Goal: Transaction & Acquisition: Purchase product/service

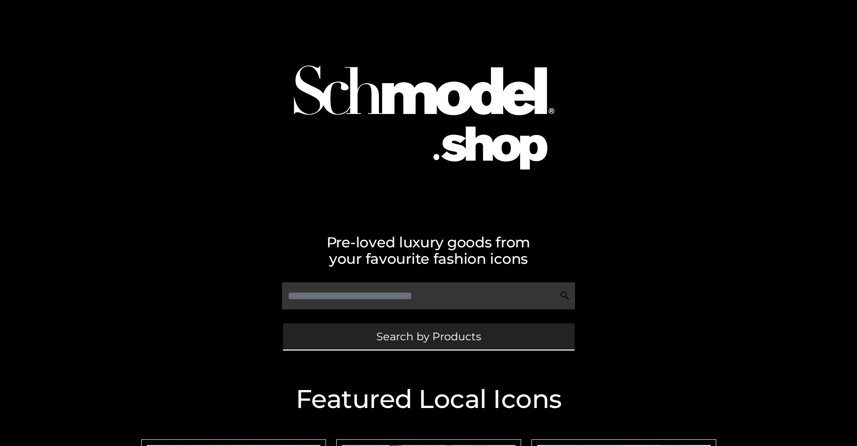
click at [428, 336] on span "Search by Products" at bounding box center [428, 336] width 105 height 11
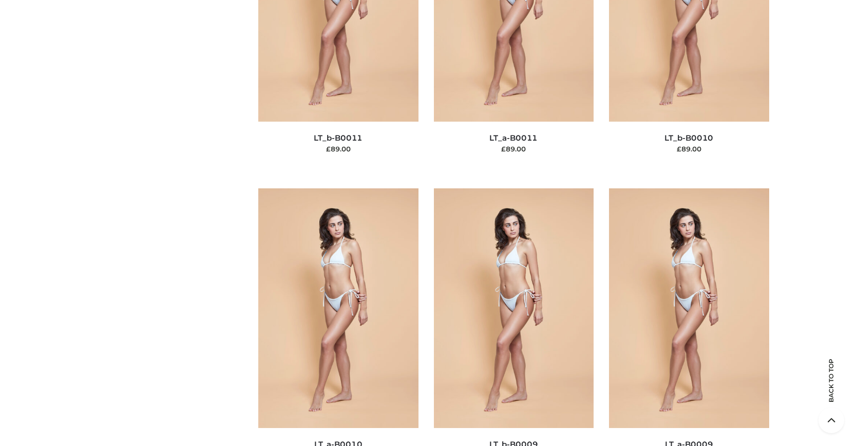
scroll to position [133, 0]
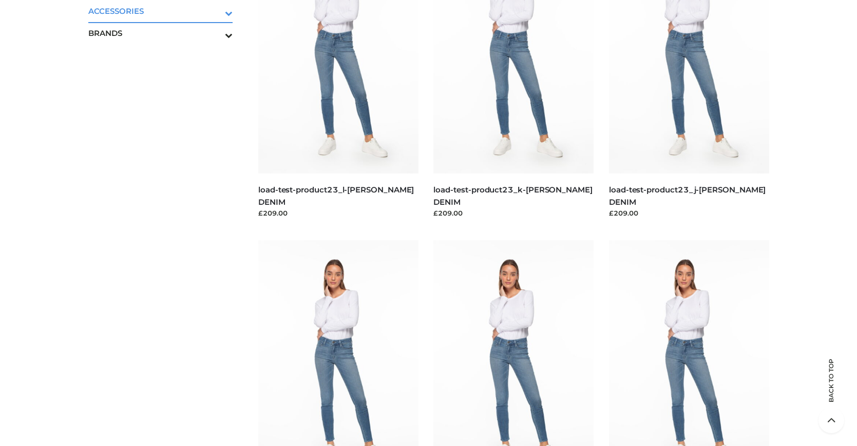
click at [215, 11] on icon "Toggle Submenu" at bounding box center [175, 13] width 115 height 12
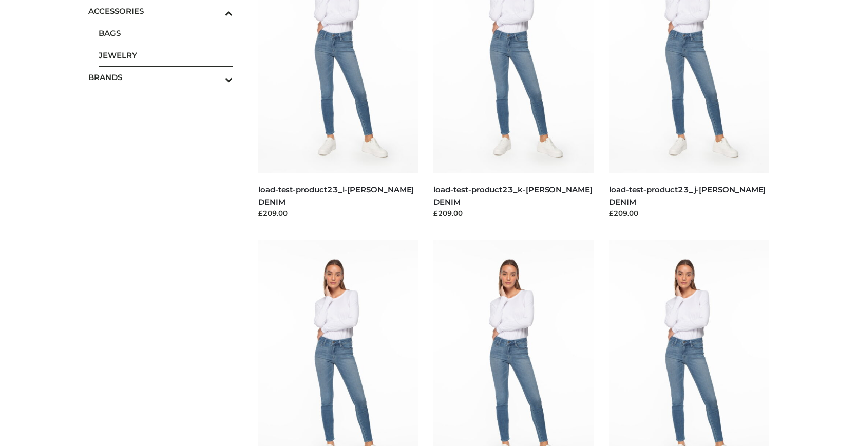
click at [165, 55] on span "JEWELRY" at bounding box center [166, 55] width 135 height 12
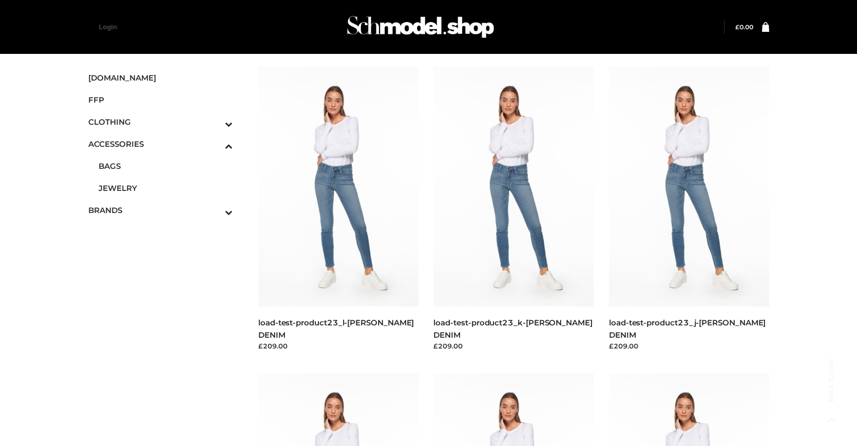
scroll to position [4232, 0]
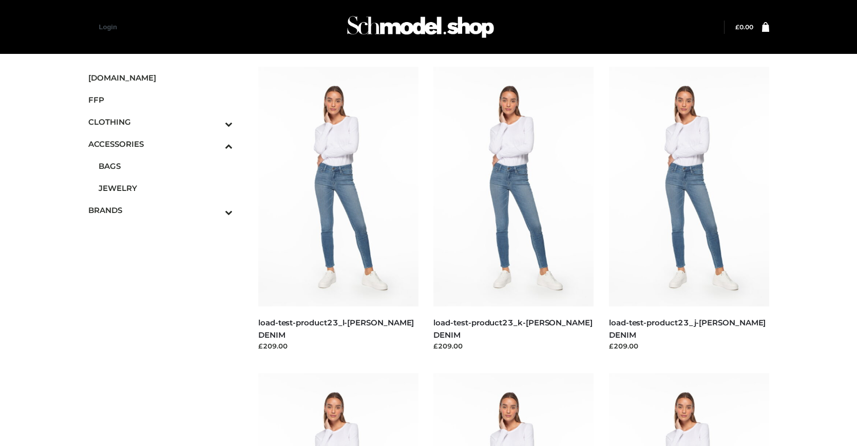
scroll to position [2688, 0]
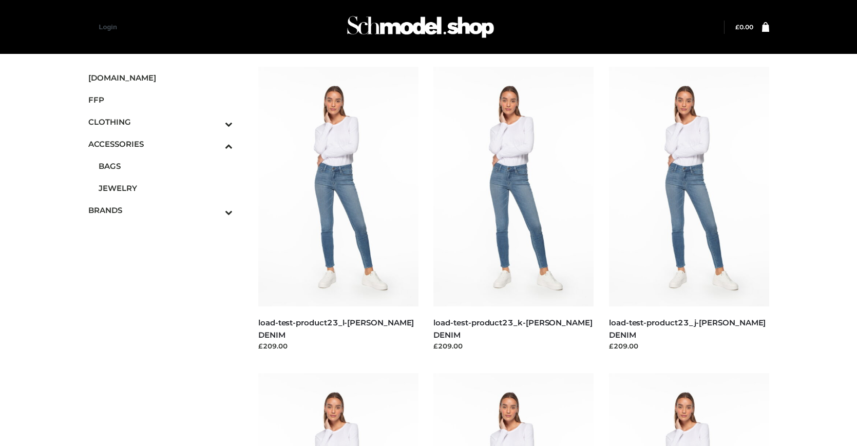
scroll to position [3618, 0]
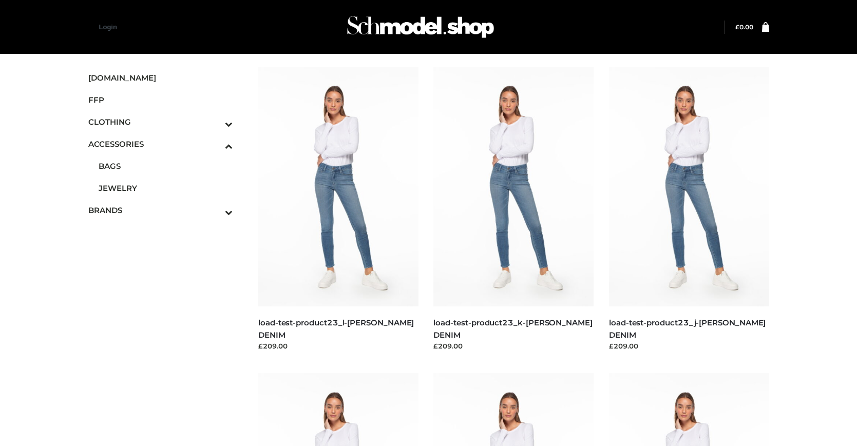
scroll to position [3301, 0]
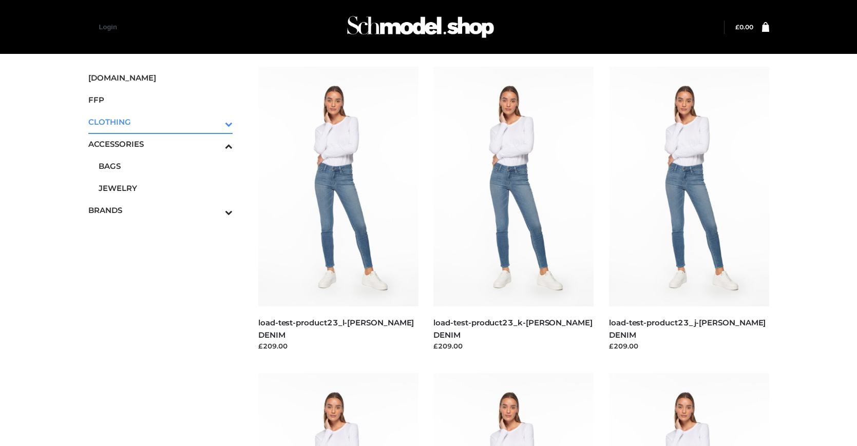
click at [215, 122] on icon "Toggle Submenu" at bounding box center [175, 124] width 115 height 12
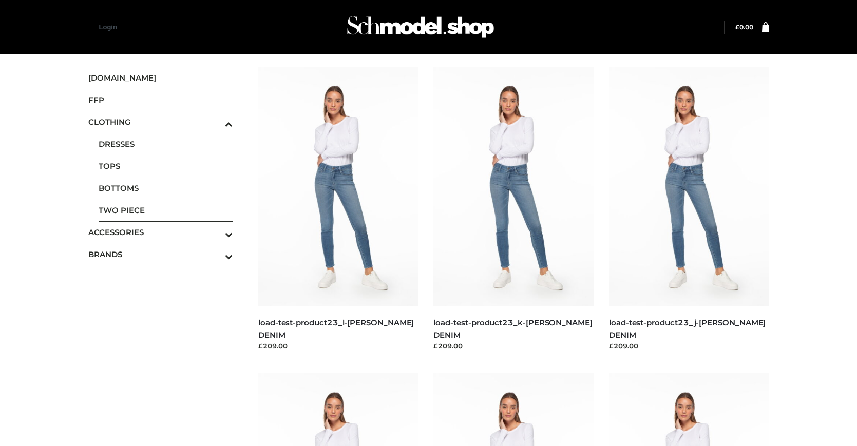
click at [165, 210] on span "TWO PIECE" at bounding box center [166, 210] width 135 height 12
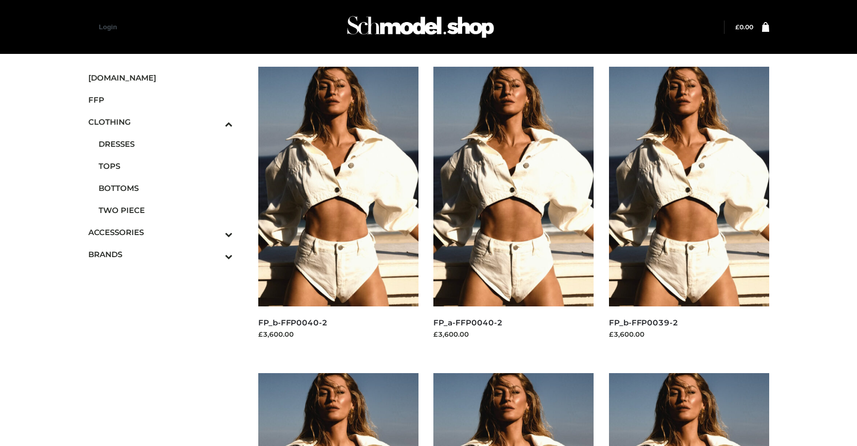
scroll to position [827, 0]
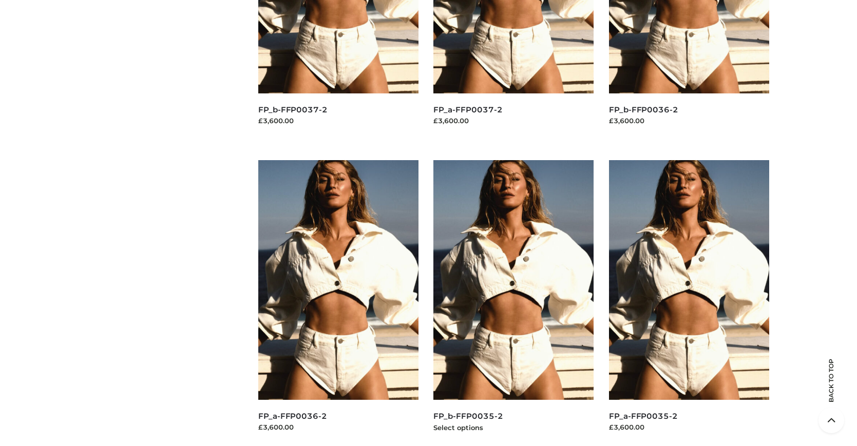
click at [514, 303] on img at bounding box center [513, 280] width 160 height 240
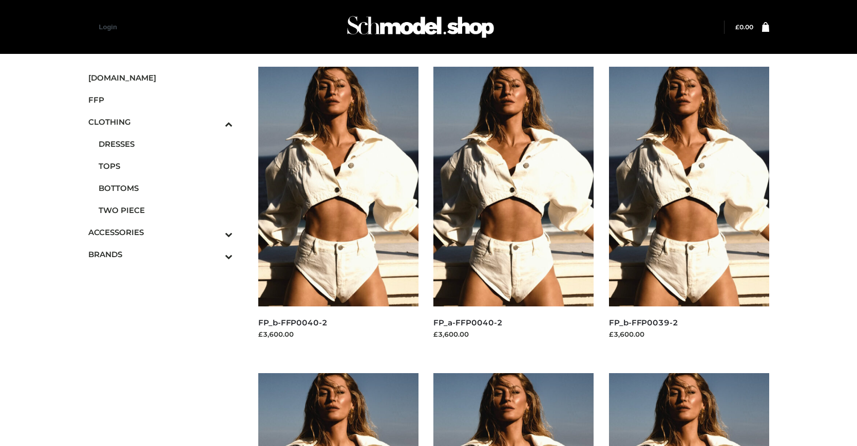
scroll to position [520, 0]
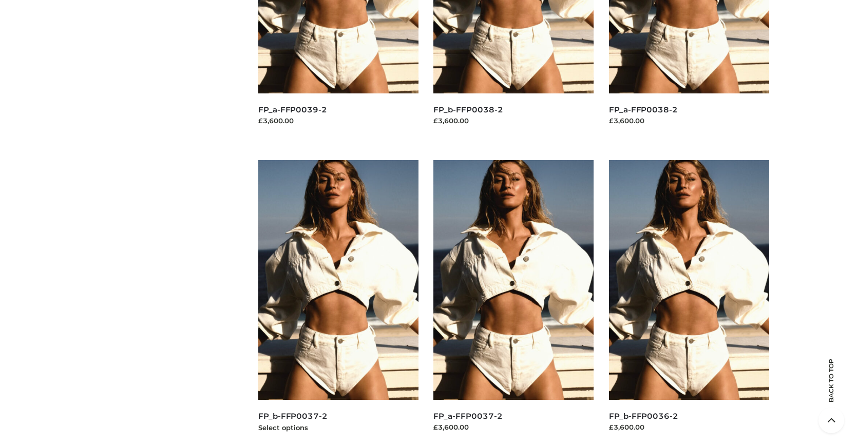
click at [338, 303] on img at bounding box center [338, 280] width 160 height 240
click at [514, 303] on img at bounding box center [513, 280] width 160 height 240
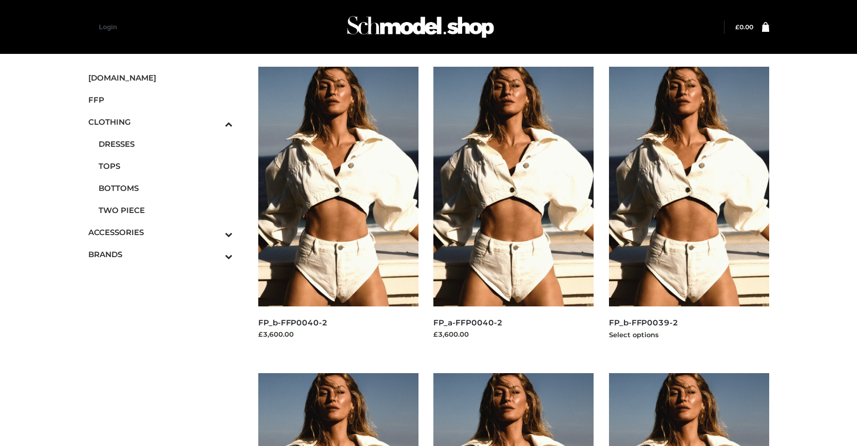
click at [689, 210] on img at bounding box center [689, 187] width 160 height 240
click at [215, 254] on icon "Toggle Submenu" at bounding box center [175, 257] width 115 height 12
click at [165, 210] on span "PARKERSMITH" at bounding box center [166, 210] width 135 height 12
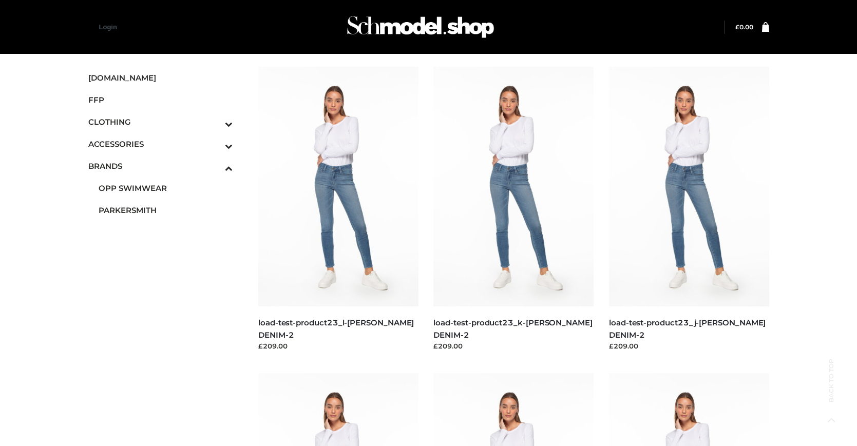
scroll to position [827, 0]
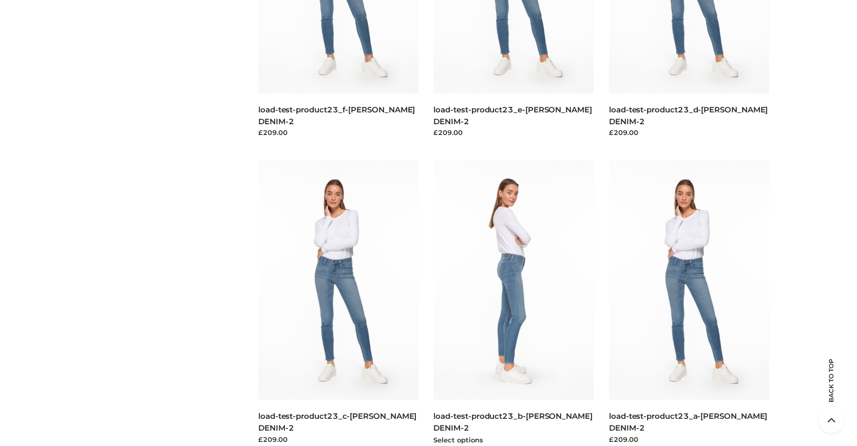
click at [514, 303] on img at bounding box center [513, 280] width 160 height 240
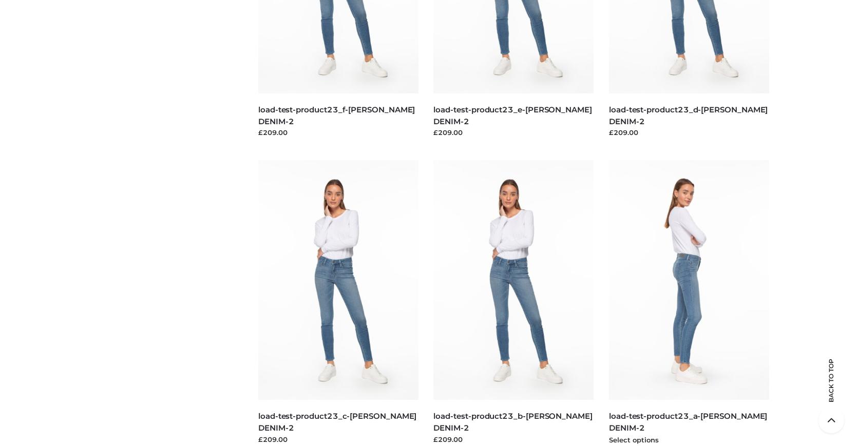
click at [689, 303] on img at bounding box center [689, 280] width 160 height 240
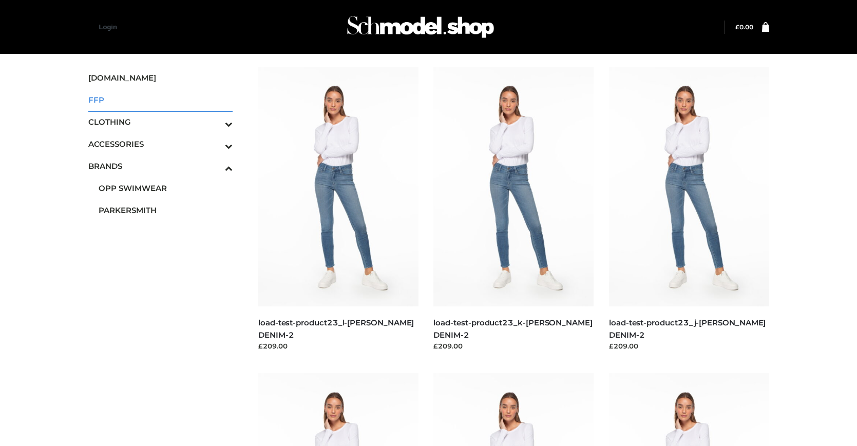
click at [160, 100] on span "FFP" at bounding box center [160, 100] width 145 height 12
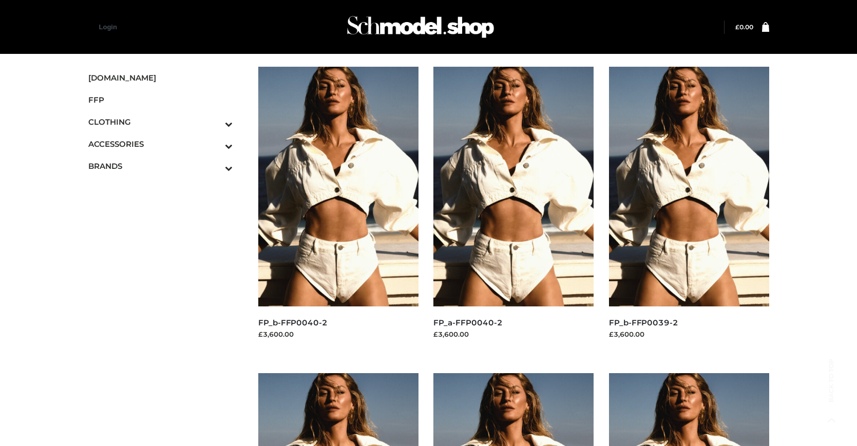
scroll to position [827, 0]
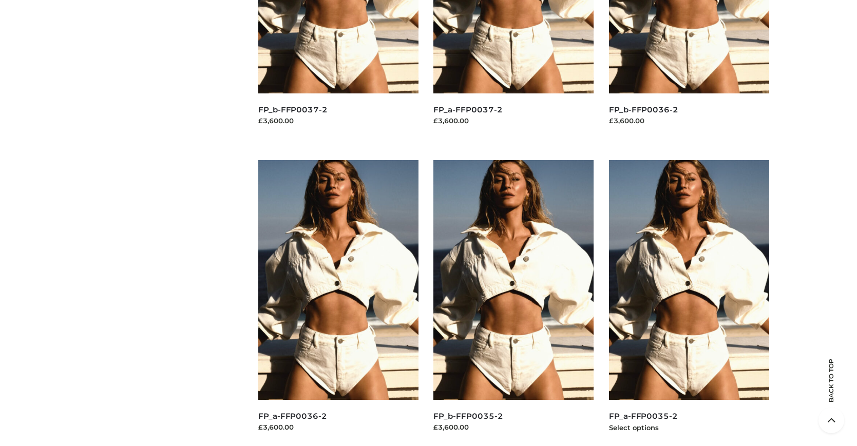
click at [689, 303] on img at bounding box center [689, 280] width 160 height 240
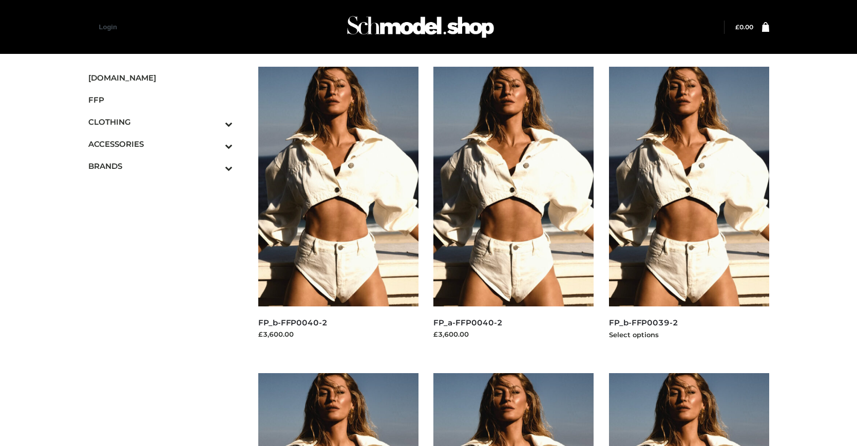
click at [689, 210] on img at bounding box center [689, 187] width 160 height 240
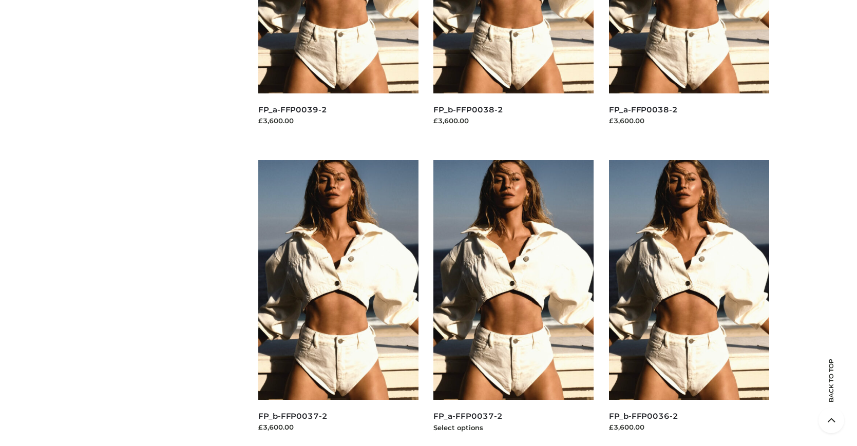
click at [514, 303] on img at bounding box center [513, 280] width 160 height 240
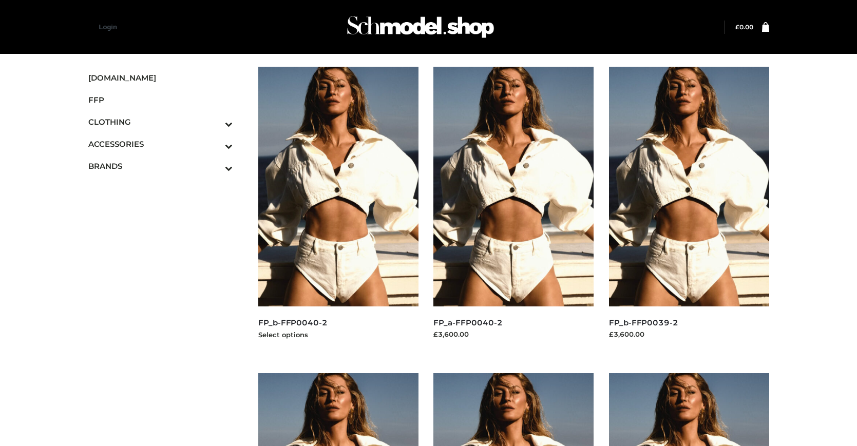
click at [338, 210] on img at bounding box center [338, 187] width 160 height 240
